Goal: Navigation & Orientation: Find specific page/section

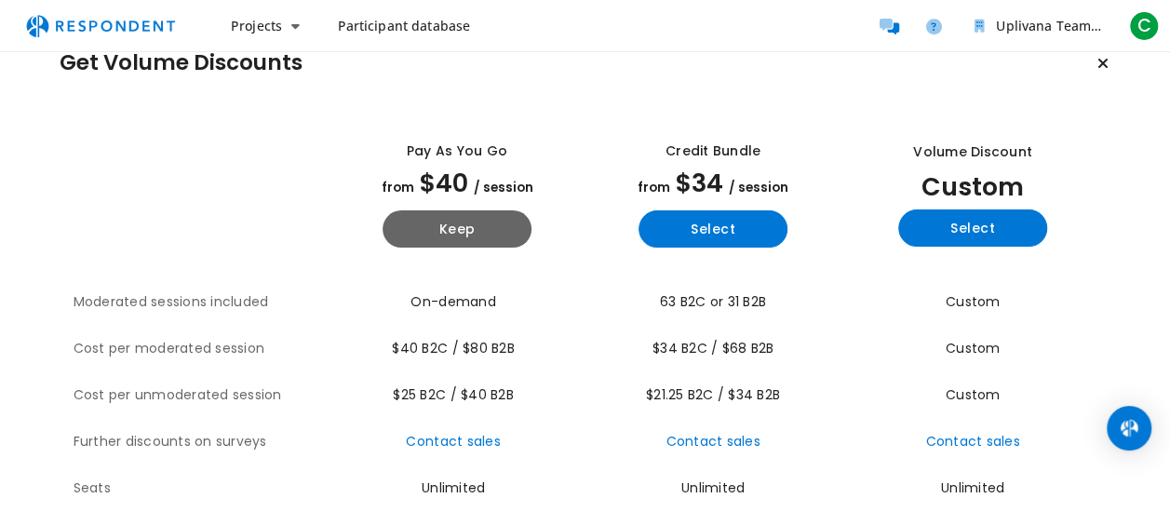
scroll to position [40, 0]
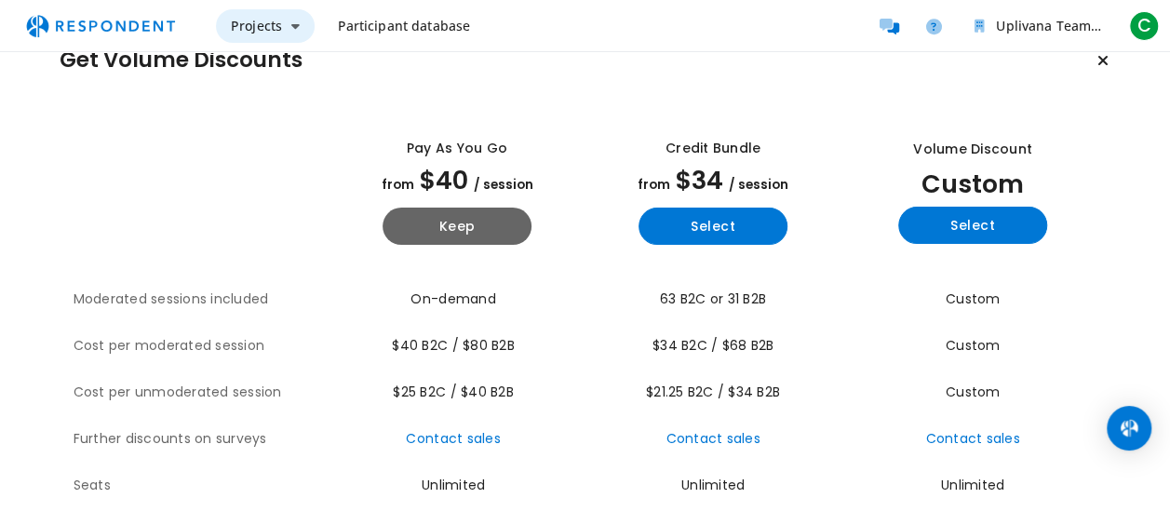
click at [276, 27] on span "Projects" at bounding box center [256, 26] width 51 height 18
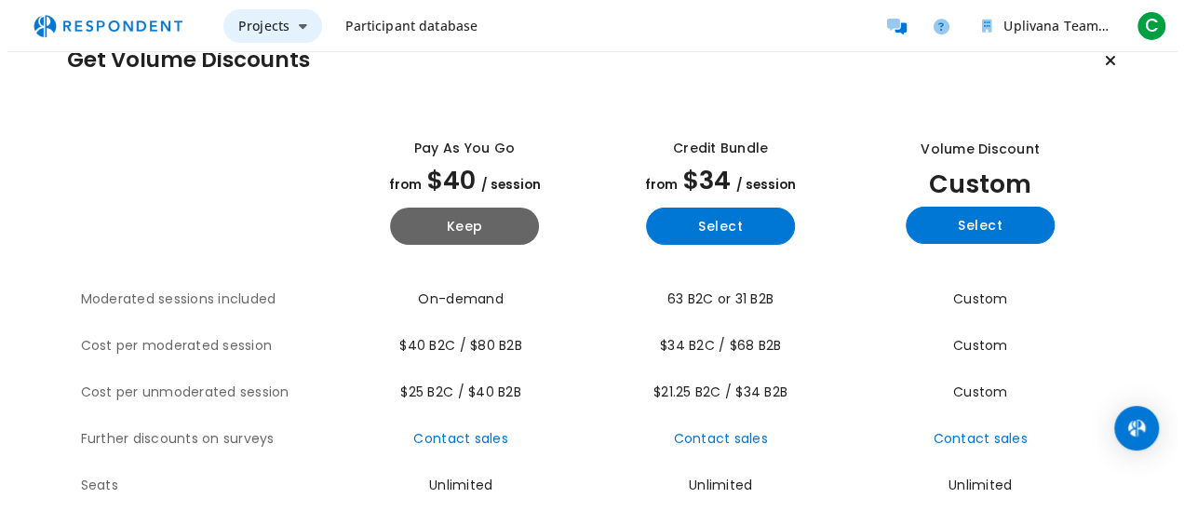
scroll to position [0, 0]
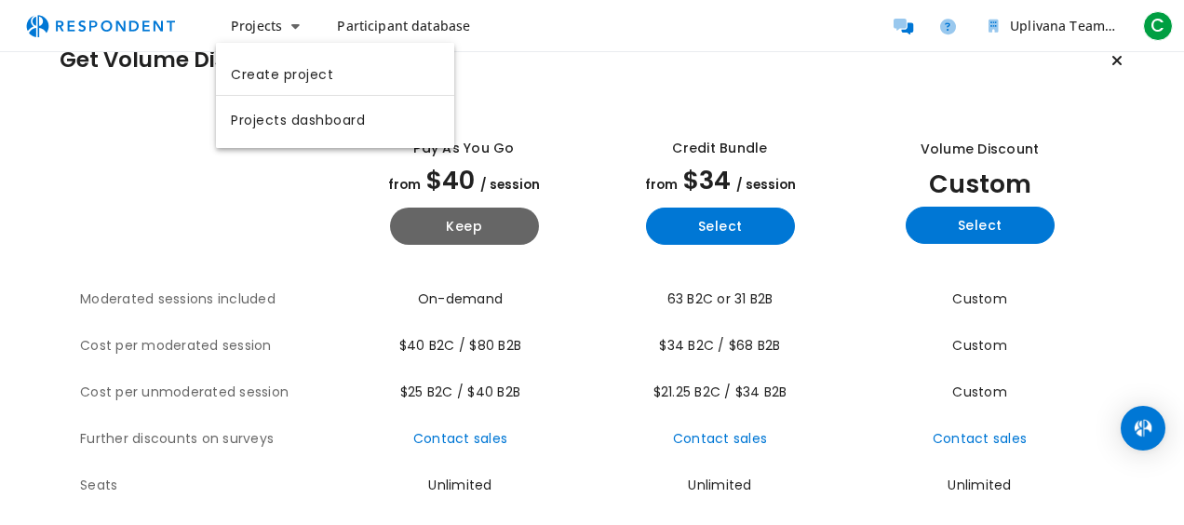
click at [760, 422] on md-backdrop at bounding box center [592, 282] width 1184 height 565
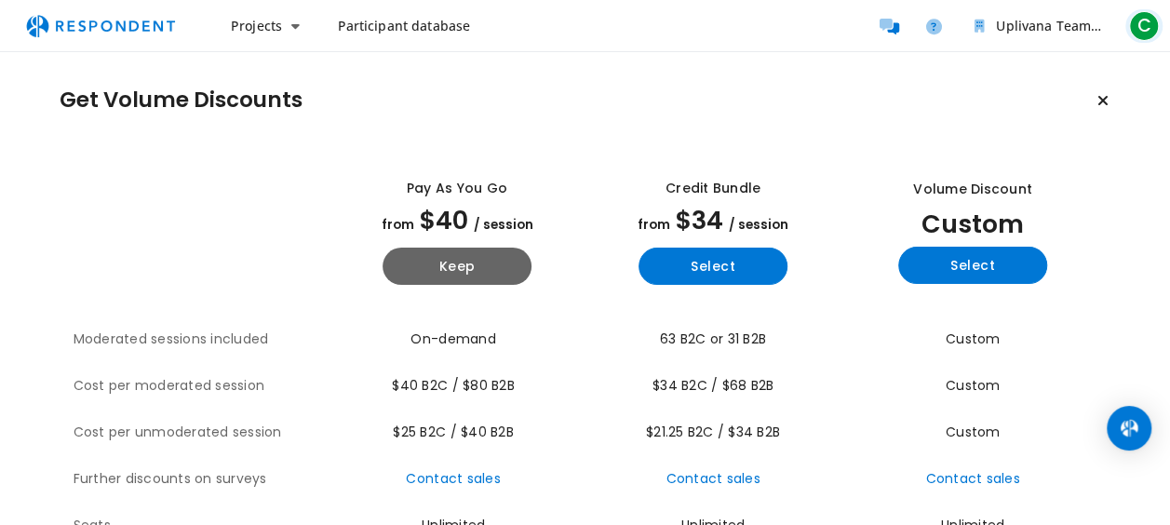
click at [1143, 26] on span "C" at bounding box center [1144, 26] width 30 height 30
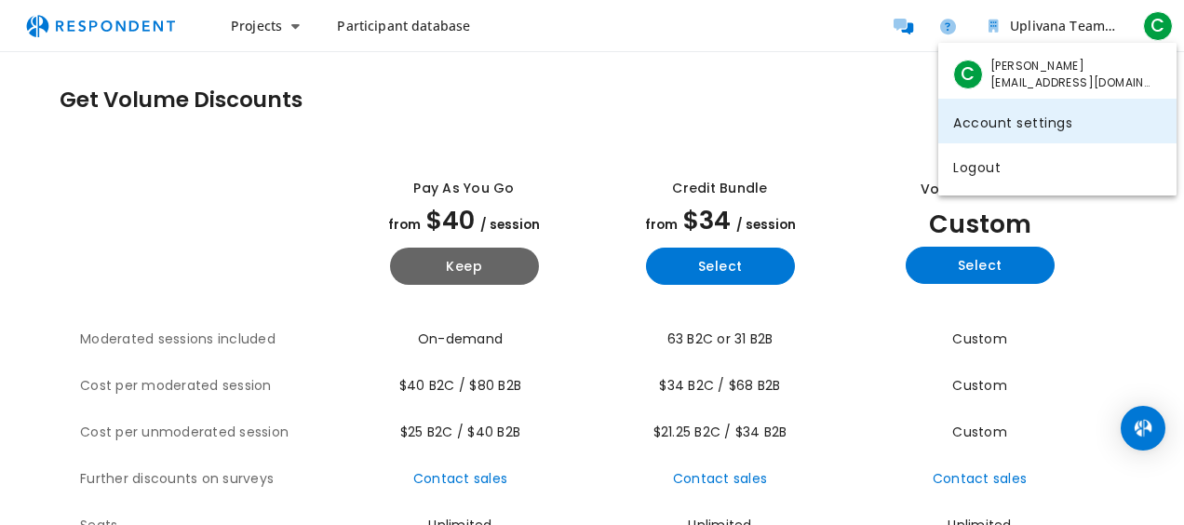
click at [1027, 121] on link "Account settings" at bounding box center [1057, 121] width 238 height 45
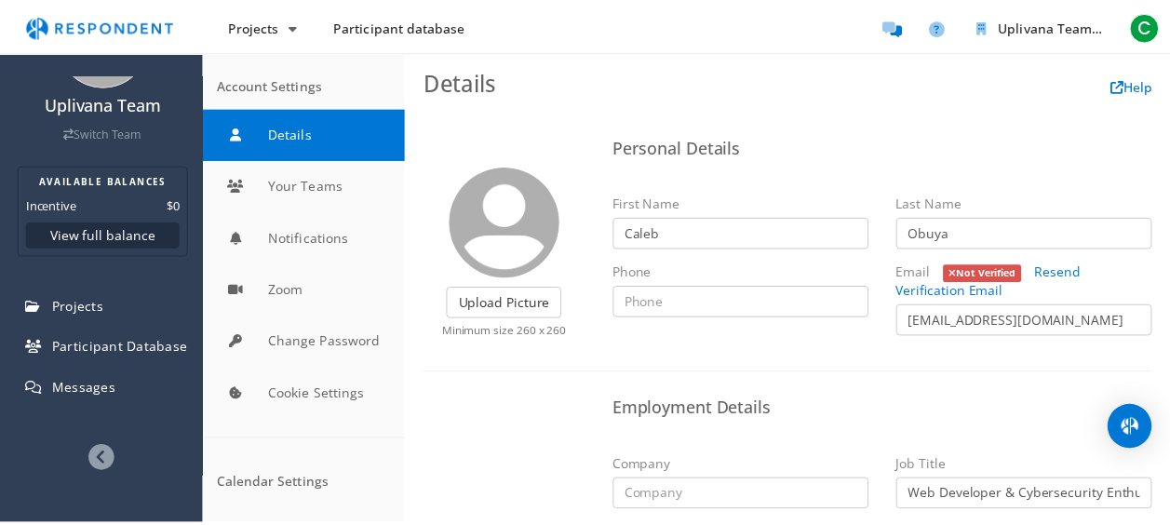
scroll to position [121, 0]
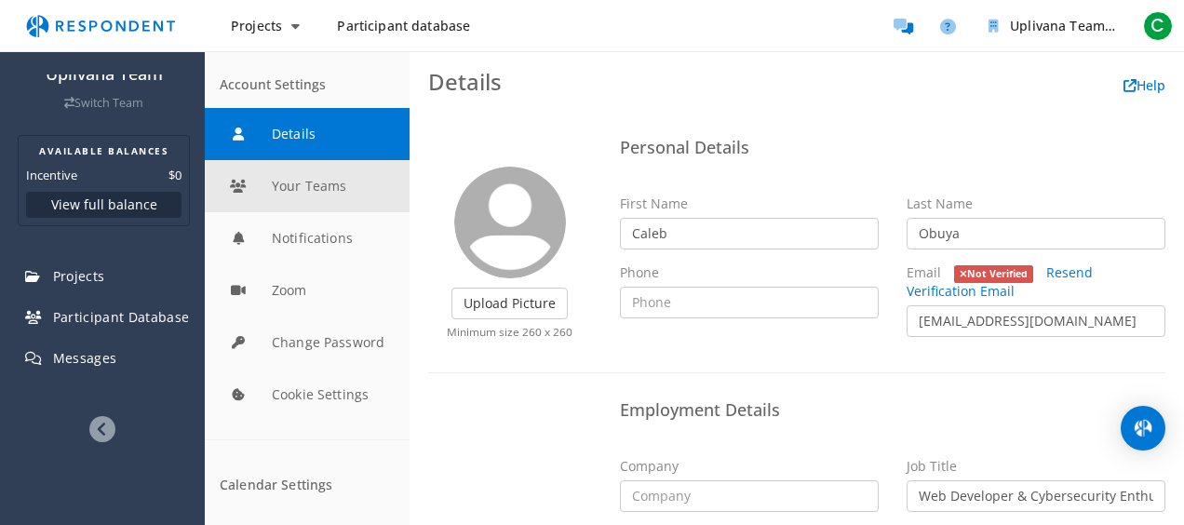
click at [324, 179] on button "Your Teams" at bounding box center [307, 186] width 205 height 52
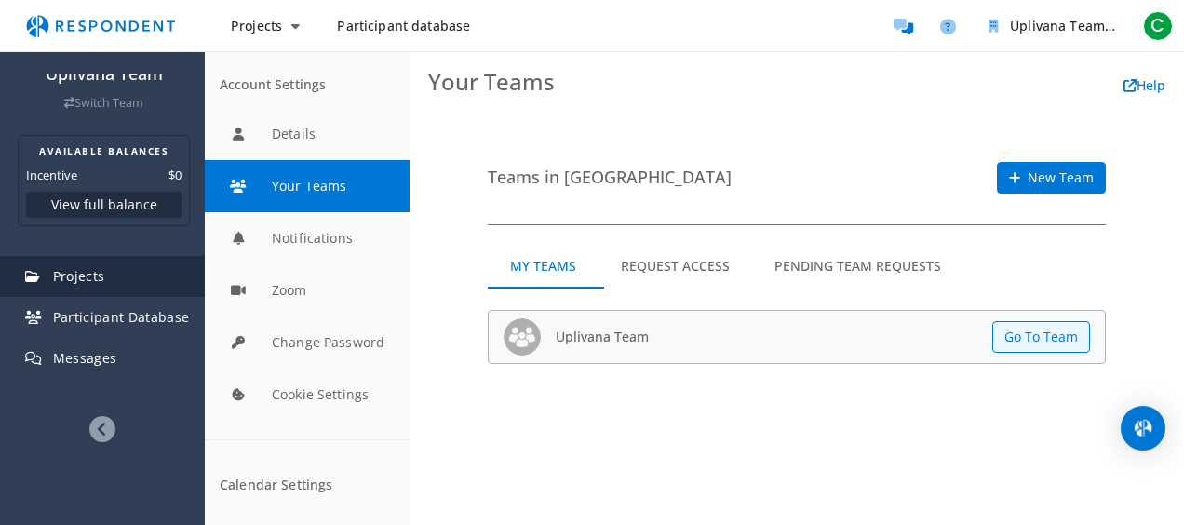
click at [64, 274] on span "Projects" at bounding box center [79, 276] width 52 height 18
click at [89, 260] on link "Projects" at bounding box center [104, 276] width 202 height 41
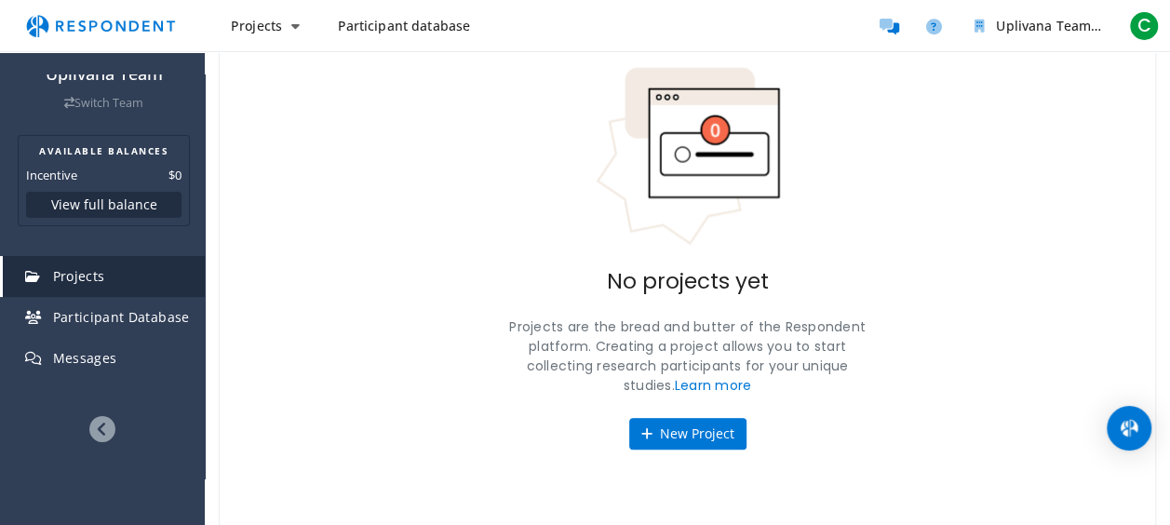
scroll to position [143, 0]
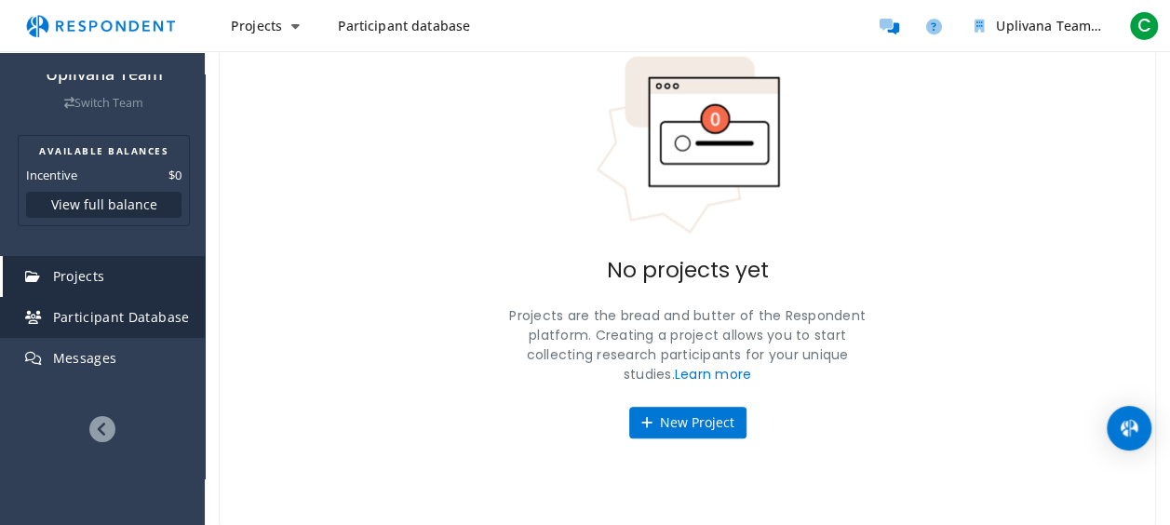
click at [127, 309] on span "Participant Database" at bounding box center [121, 317] width 137 height 18
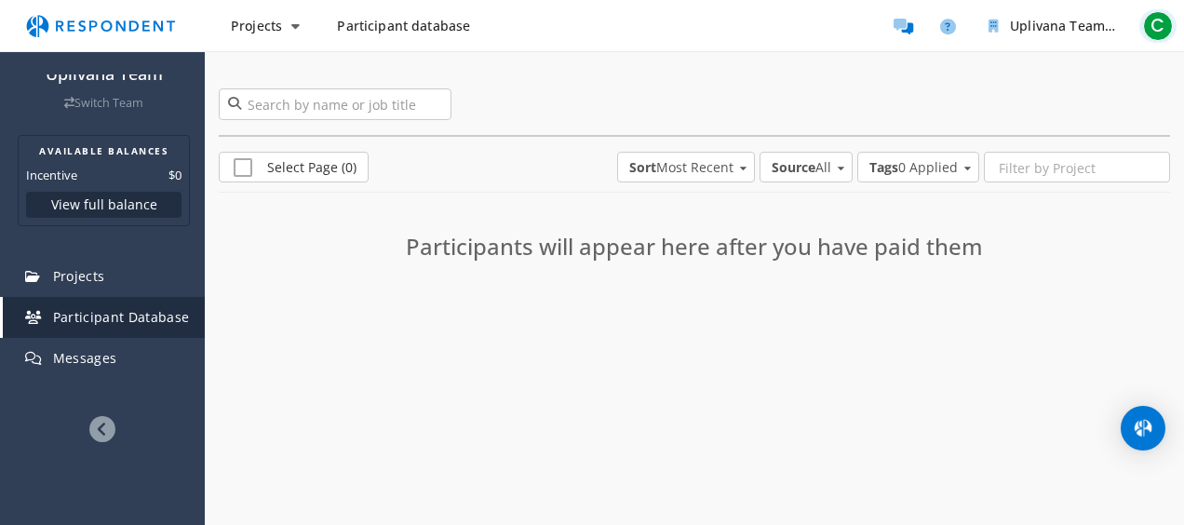
click at [1160, 42] on button "C" at bounding box center [1157, 26] width 37 height 34
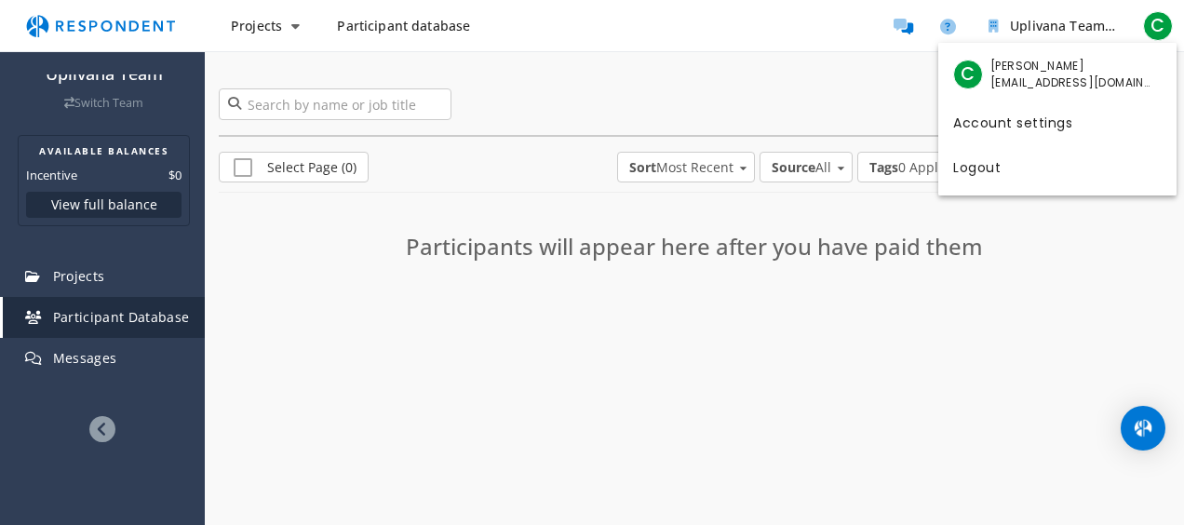
click at [1084, 11] on md-backdrop at bounding box center [592, 262] width 1184 height 525
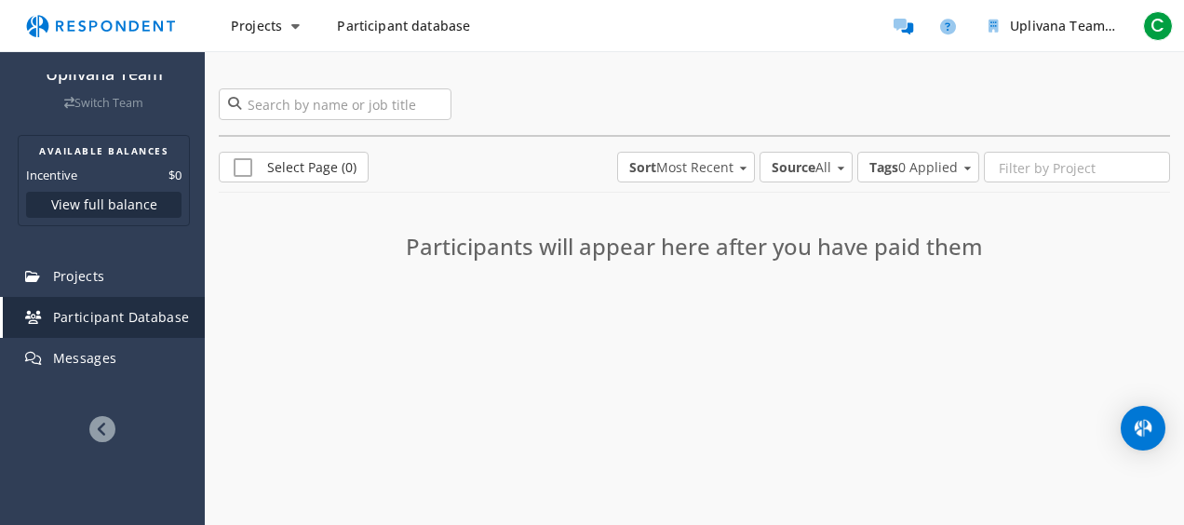
click at [146, 30] on img "Main navigation" at bounding box center [100, 25] width 171 height 35
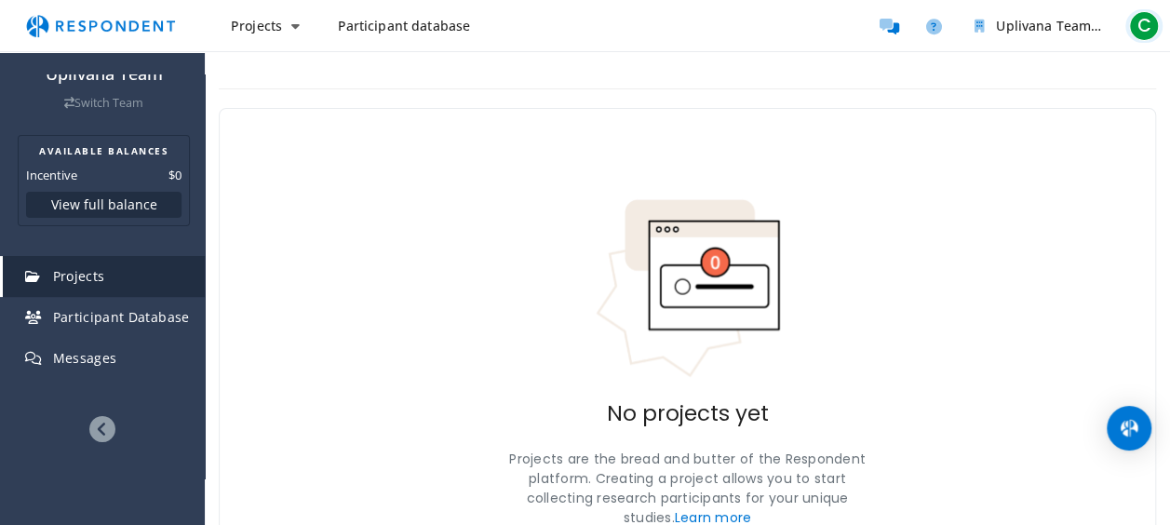
click at [1161, 26] on button "C" at bounding box center [1143, 26] width 37 height 34
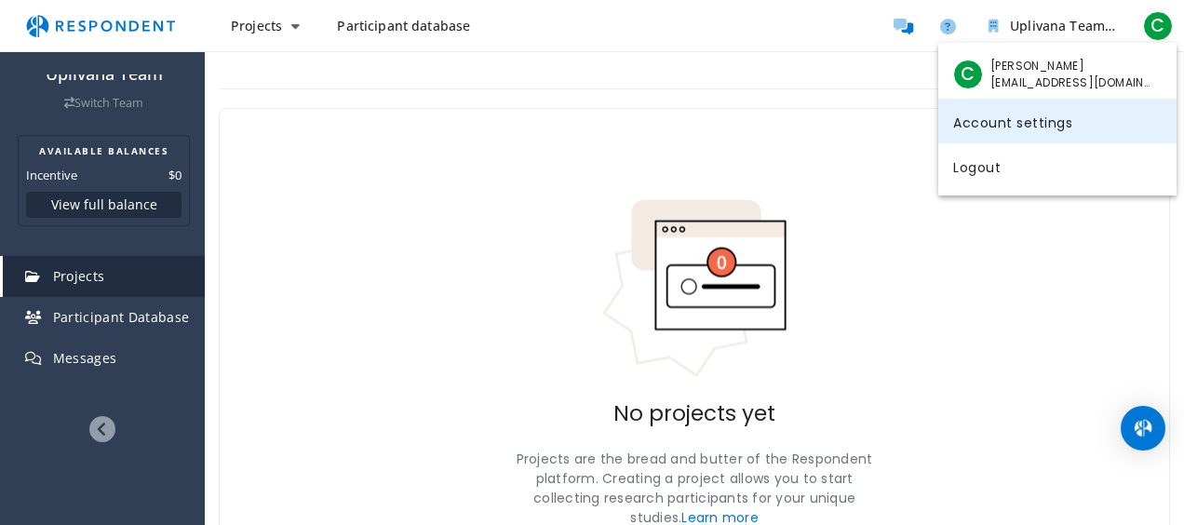
click at [1028, 132] on link "Account settings" at bounding box center [1057, 121] width 238 height 45
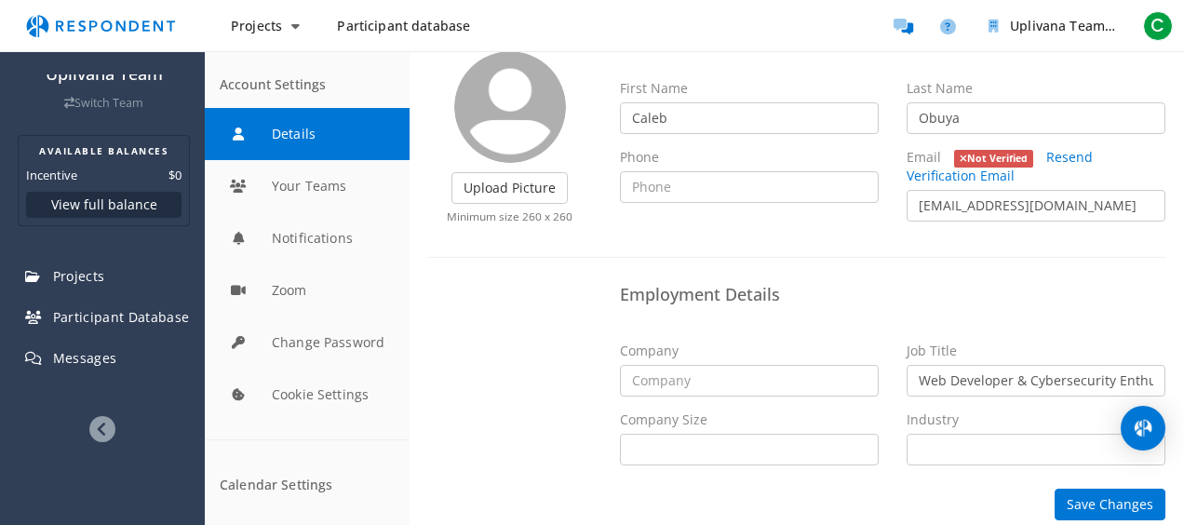
scroll to position [127, 0]
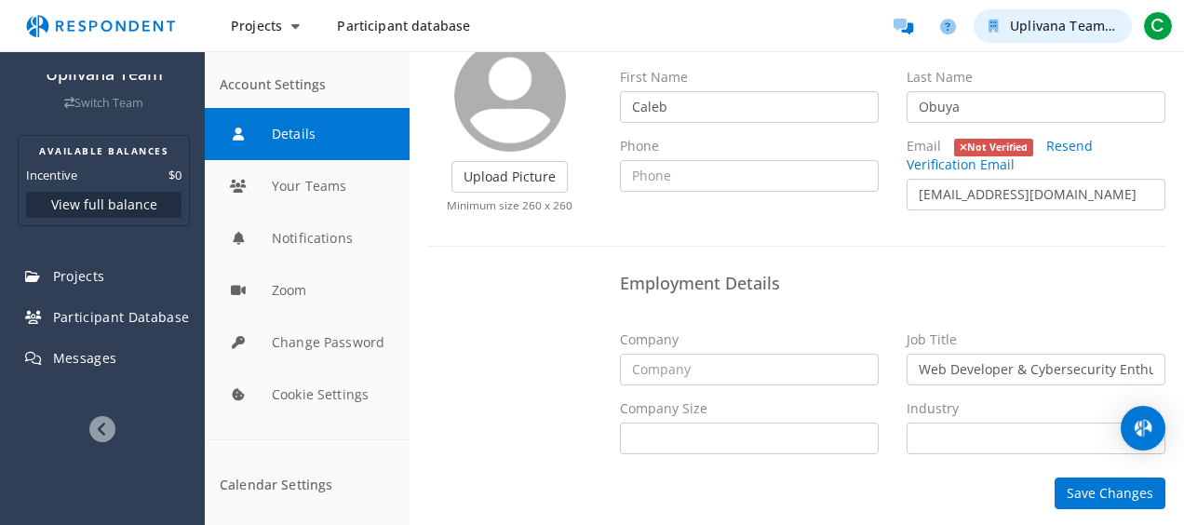
click at [993, 25] on icon "Uplivana Team" at bounding box center [994, 26] width 10 height 13
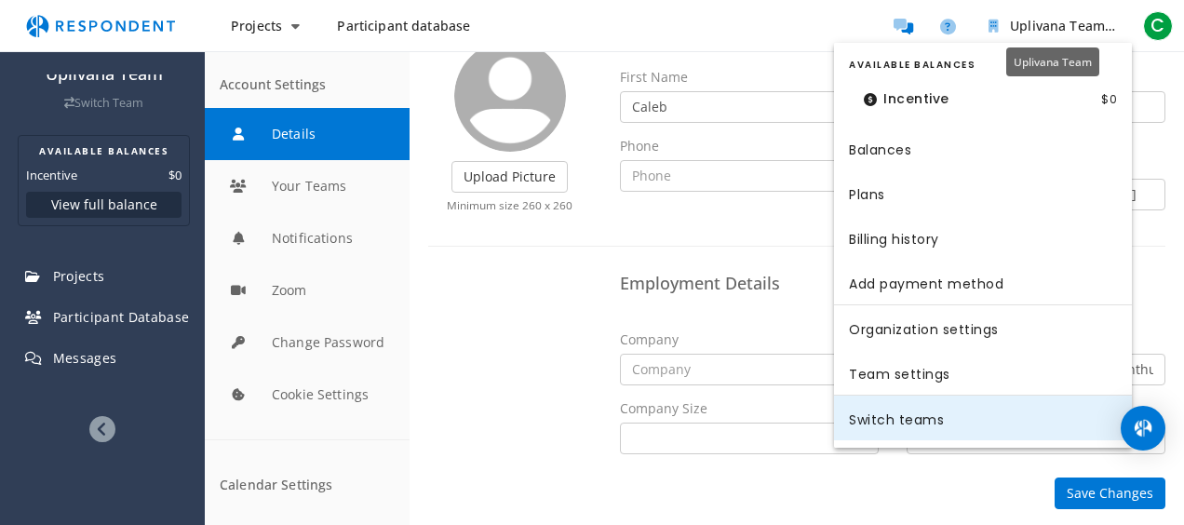
click at [910, 428] on link "Switch teams" at bounding box center [983, 418] width 298 height 45
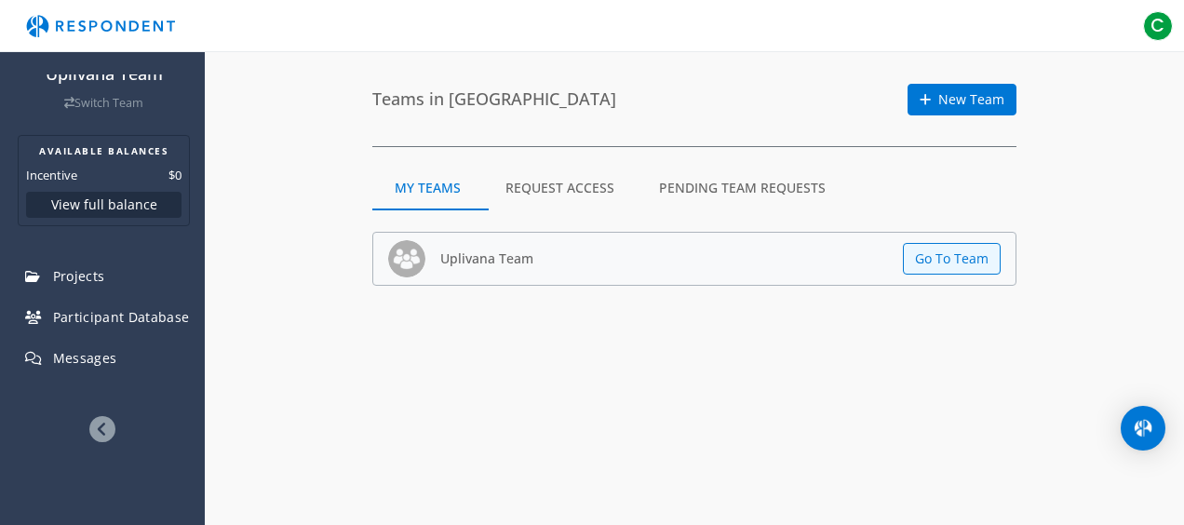
click at [572, 188] on md-tab-item "Request Access" at bounding box center [560, 188] width 154 height 45
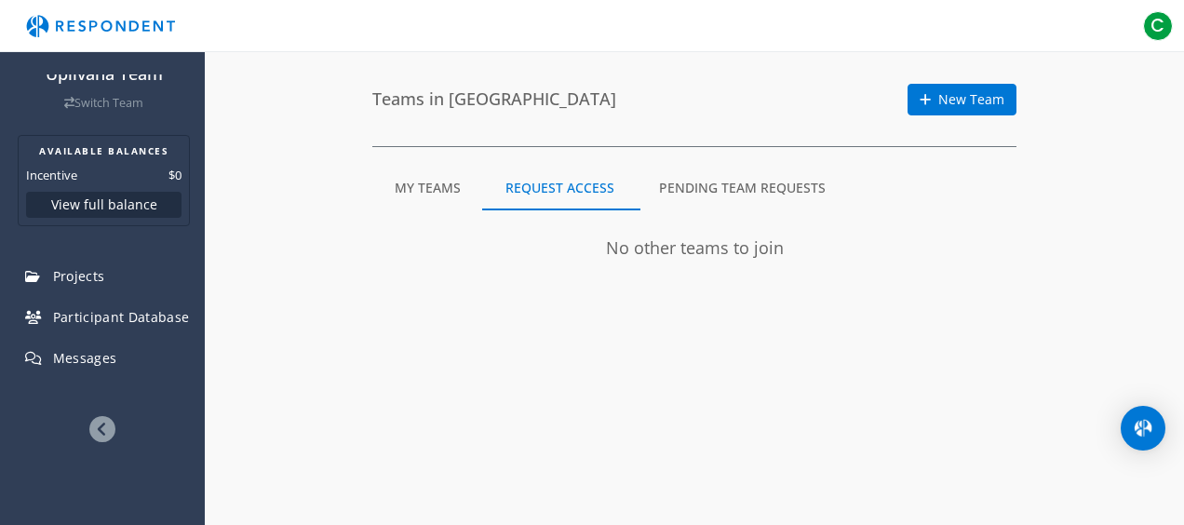
click at [747, 185] on md-tab-item "Pending Team Requests" at bounding box center [742, 188] width 211 height 45
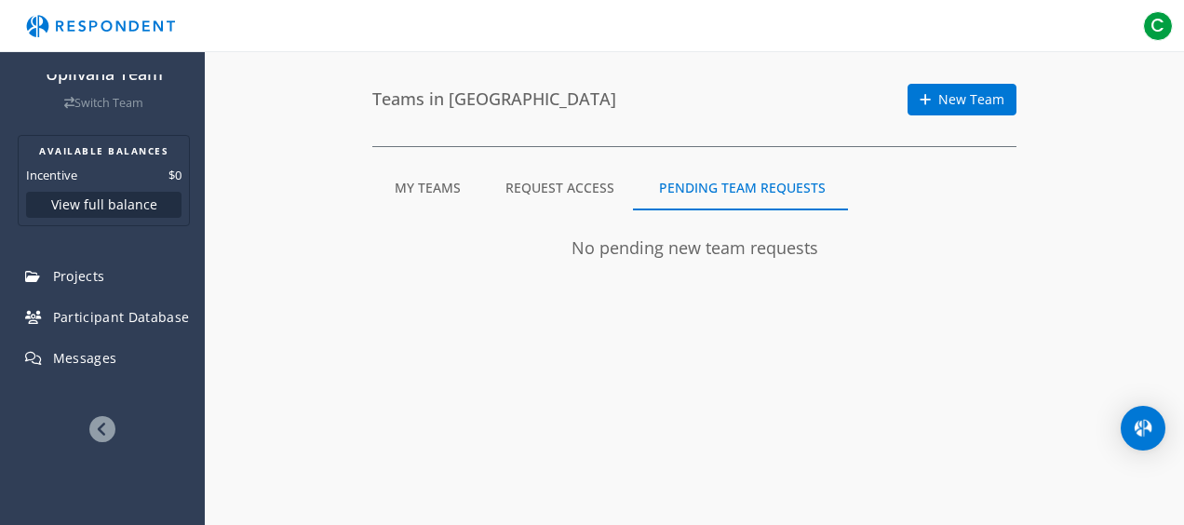
click at [429, 192] on md-tab-item "My Teams" at bounding box center [427, 188] width 111 height 45
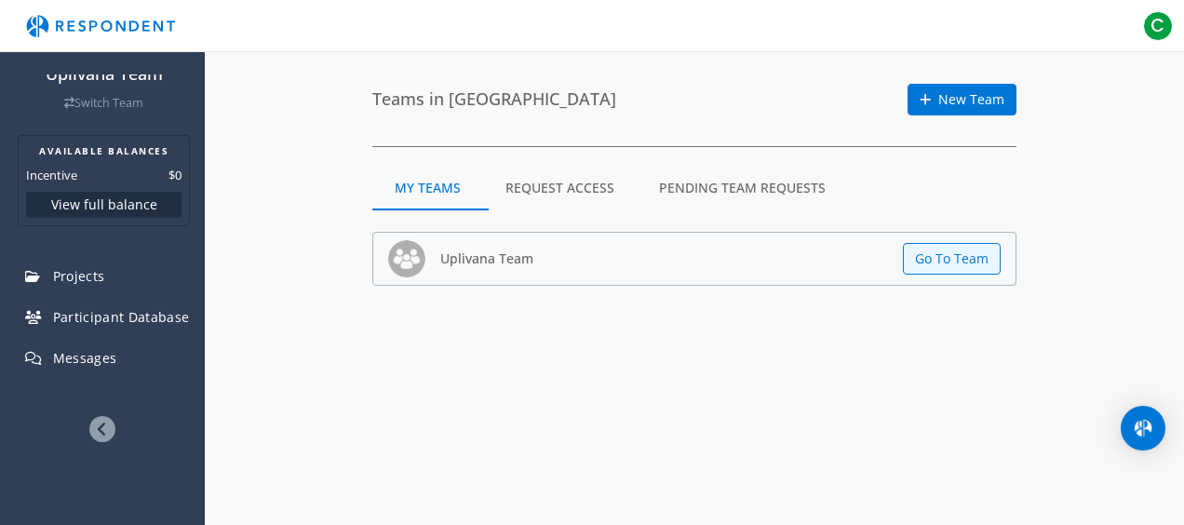
click at [774, 182] on md-tab-item "Pending Team Requests" at bounding box center [742, 188] width 211 height 45
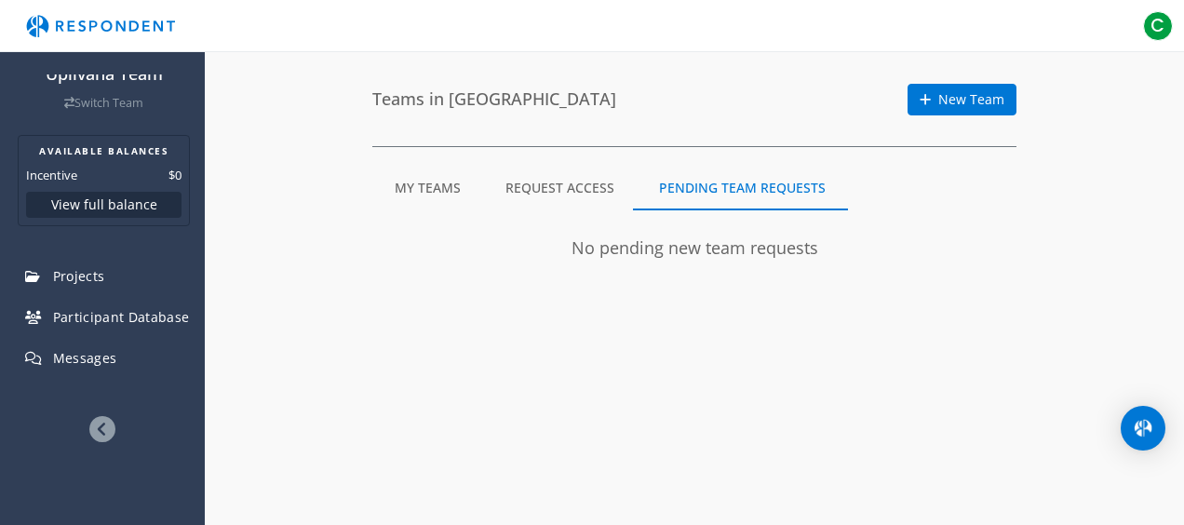
click at [89, 428] on icon at bounding box center [102, 429] width 26 height 26
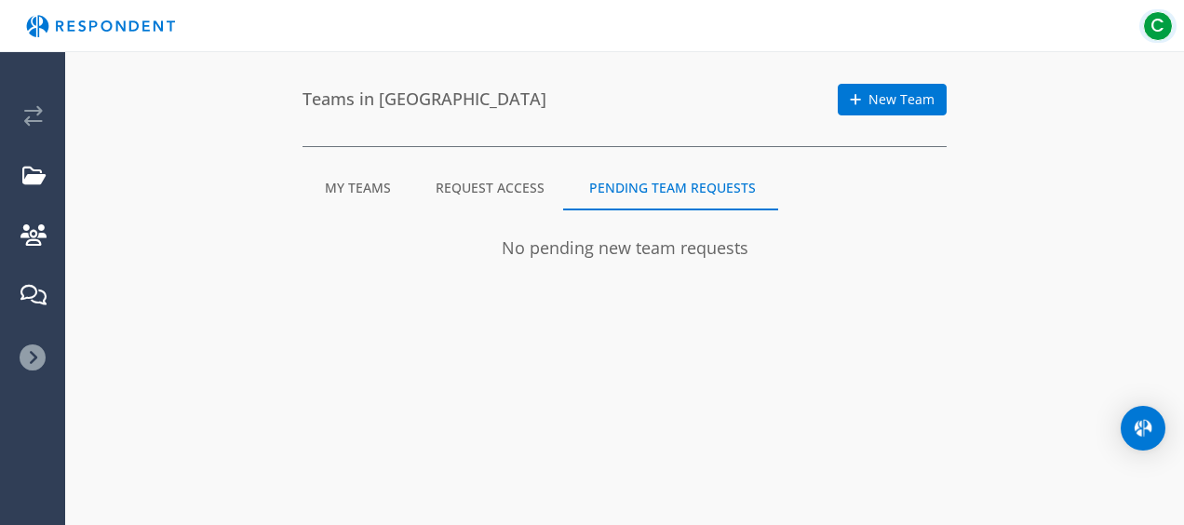
click at [1157, 21] on span "C" at bounding box center [1158, 26] width 30 height 30
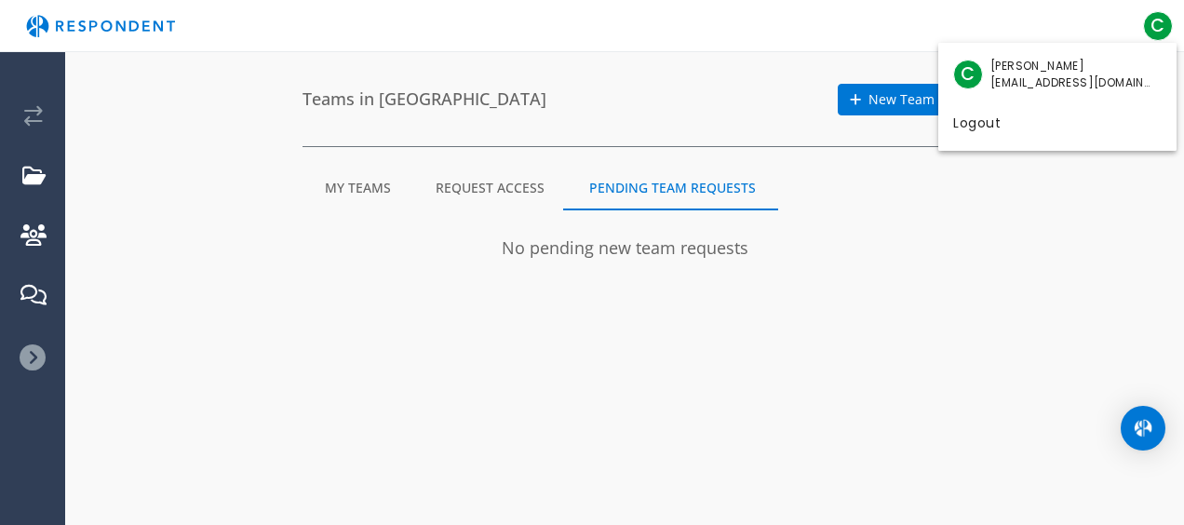
click at [22, 106] on md-backdrop at bounding box center [592, 262] width 1184 height 525
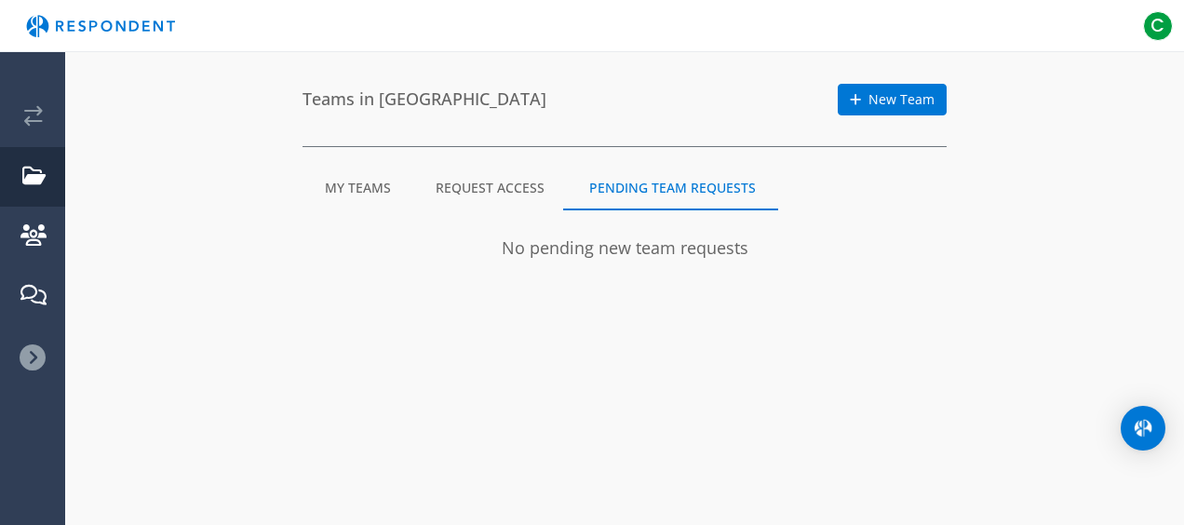
click at [15, 186] on link "Projects" at bounding box center [34, 177] width 62 height 60
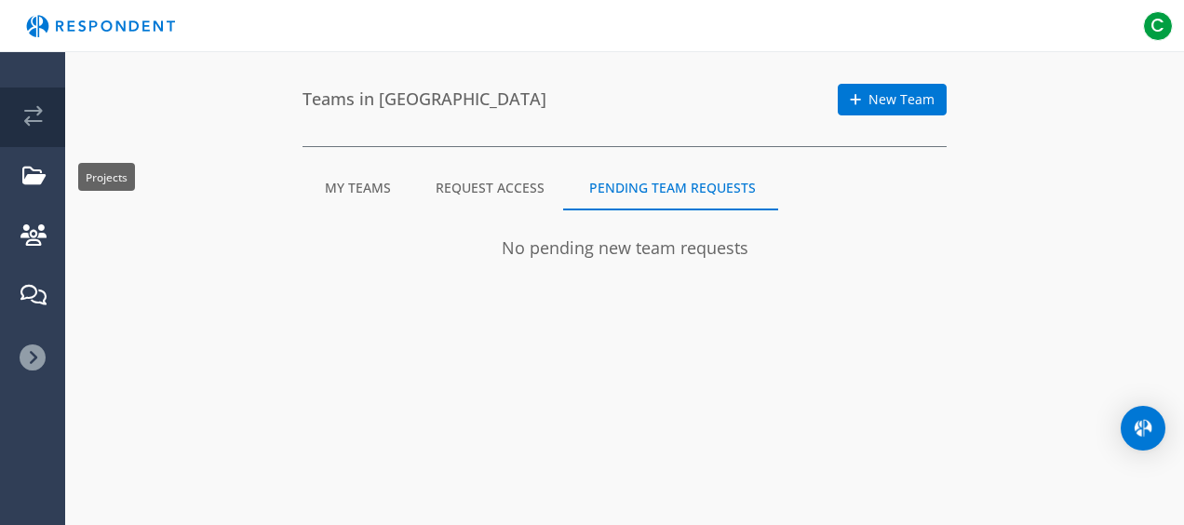
click at [43, 108] on em "Current: Uplivana" at bounding box center [33, 116] width 19 height 20
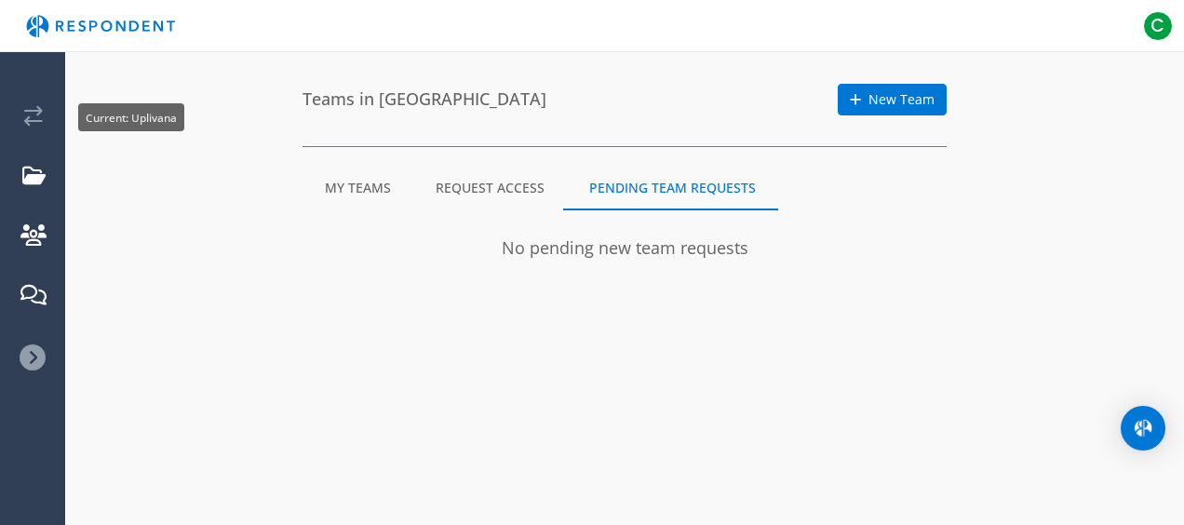
click at [52, 19] on img "Main navigation" at bounding box center [100, 25] width 171 height 35
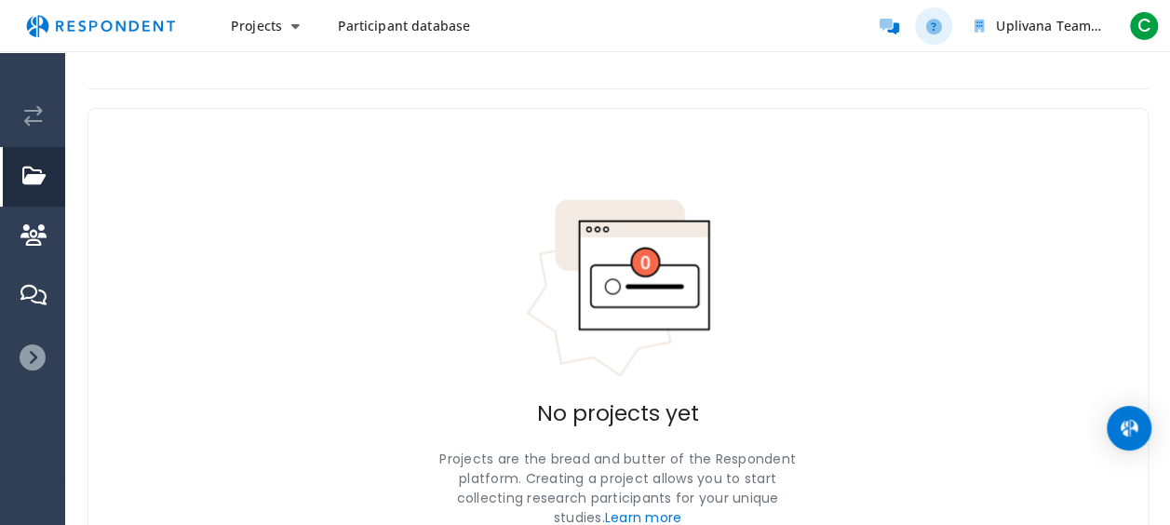
click at [939, 19] on icon "Help and support" at bounding box center [934, 27] width 16 height 16
click at [1137, 37] on span "C" at bounding box center [1144, 26] width 30 height 30
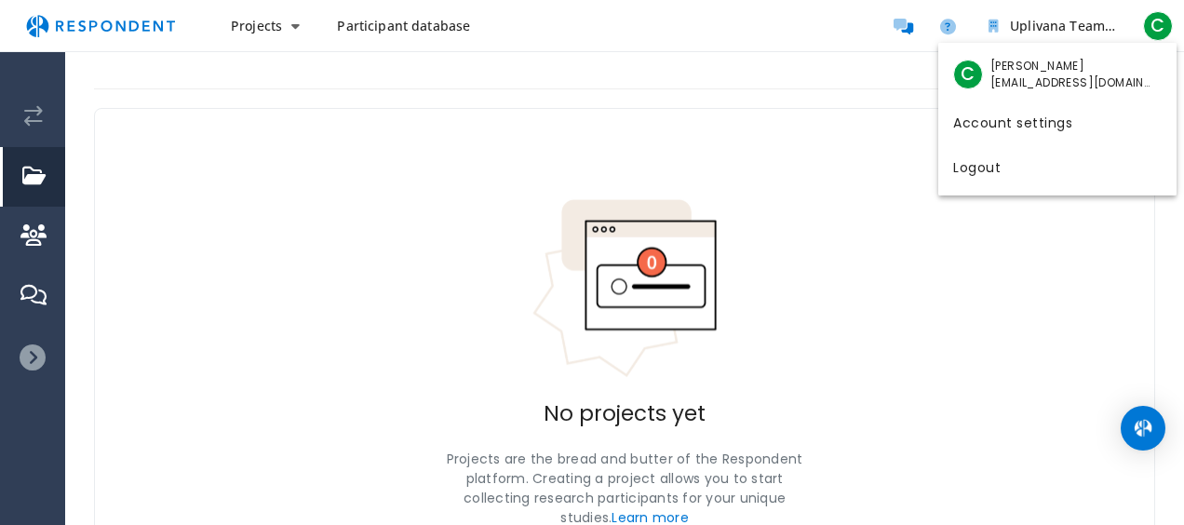
click at [405, 30] on md-backdrop at bounding box center [592, 262] width 1184 height 525
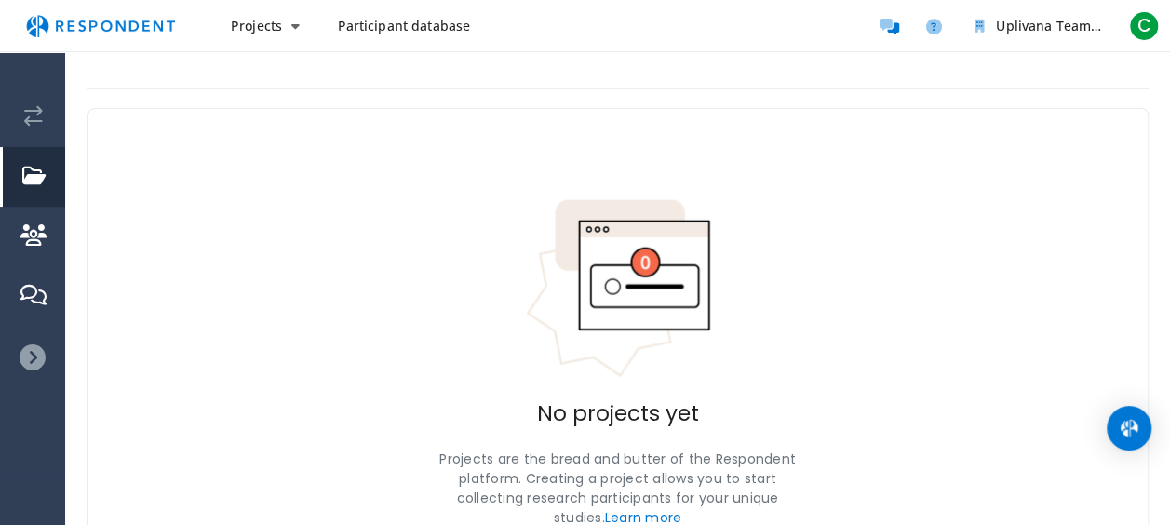
click at [406, 13] on link "Participant database" at bounding box center [403, 26] width 163 height 34
click at [411, 28] on span "Participant database" at bounding box center [403, 26] width 133 height 18
click at [411, 30] on span "Participant database" at bounding box center [403, 26] width 133 height 18
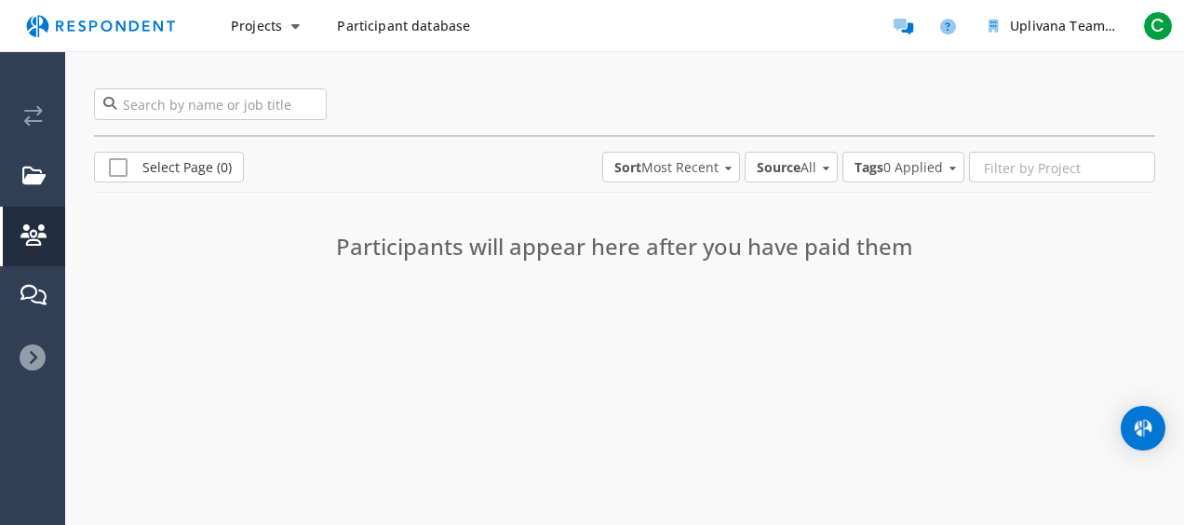
click at [419, 21] on span "Participant database" at bounding box center [403, 26] width 133 height 18
click at [745, 171] on md-select-value "Source All" at bounding box center [791, 167] width 93 height 30
click at [797, 218] on div "Marketplace" at bounding box center [782, 211] width 77 height 19
click at [28, 350] on icon at bounding box center [33, 357] width 26 height 26
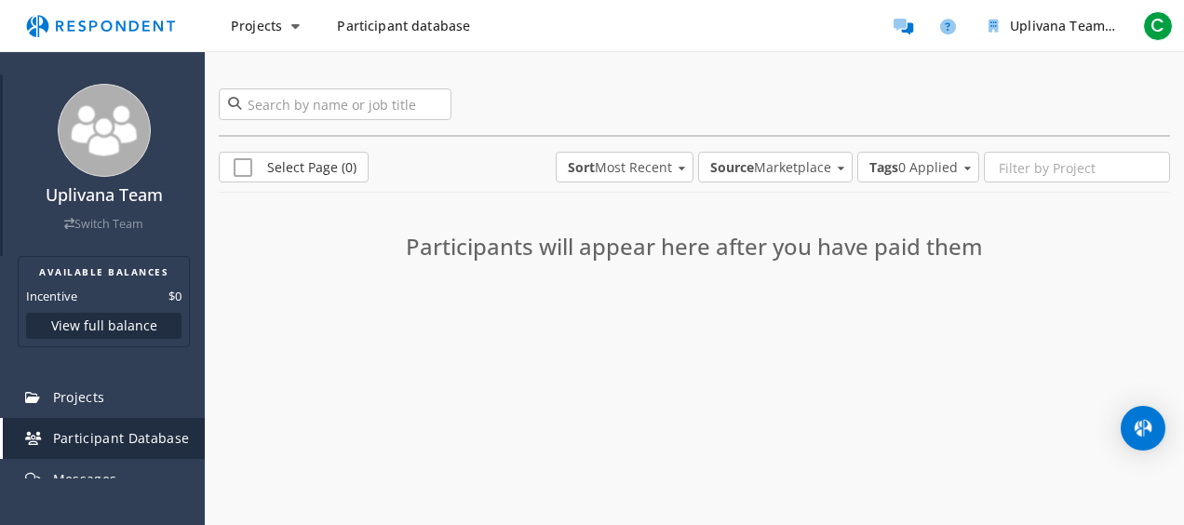
click at [107, 218] on link "Switch Team" at bounding box center [103, 224] width 79 height 16
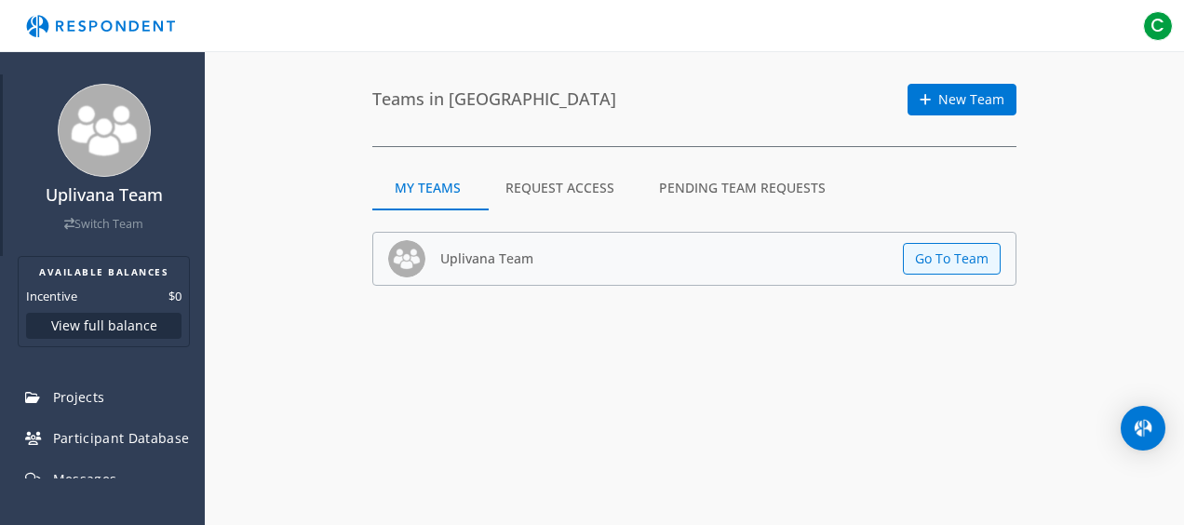
click at [104, 224] on link "Switch Team" at bounding box center [103, 224] width 79 height 16
click at [115, 224] on link "Switch Team" at bounding box center [103, 224] width 79 height 16
click at [85, 229] on link "Switch Team" at bounding box center [103, 224] width 79 height 16
click at [119, 139] on img at bounding box center [104, 130] width 93 height 93
click at [1172, 28] on span "C" at bounding box center [1158, 26] width 30 height 30
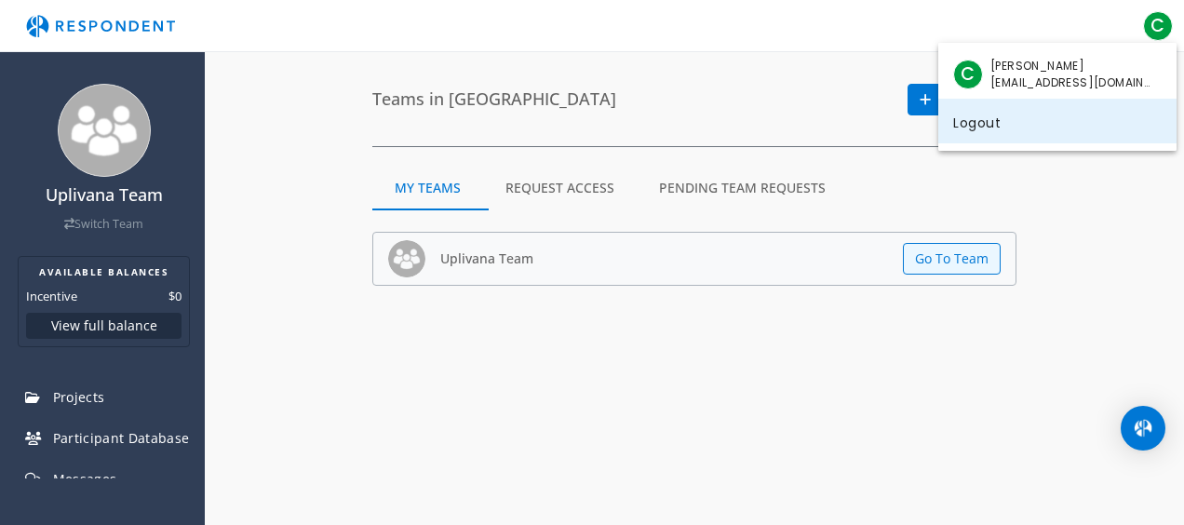
click at [989, 128] on link "Logout" at bounding box center [1057, 121] width 238 height 45
